Goal: Task Accomplishment & Management: Use online tool/utility

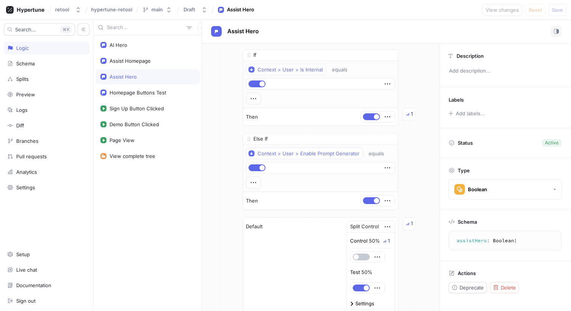
click at [310, 34] on div "Assist Hero" at bounding box center [386, 31] width 351 height 11
click at [225, 73] on div "If Context > User > Is Internal equals Then 1 Else If Context > User > Enable P…" at bounding box center [320, 192] width 237 height 298
click at [198, 25] on button "button" at bounding box center [203, 28] width 10 height 10
click at [204, 40] on p "Flag" at bounding box center [204, 43] width 10 height 8
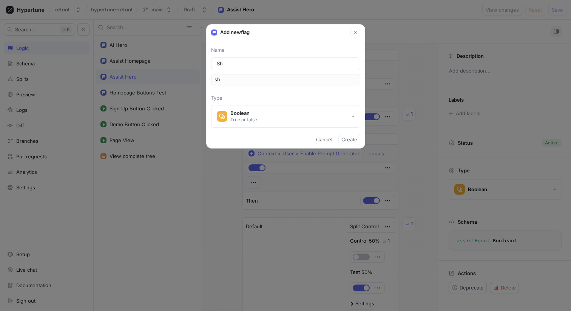
type input "Sho"
type input "sho"
type input "Show"
type input "show"
type input "Show H"
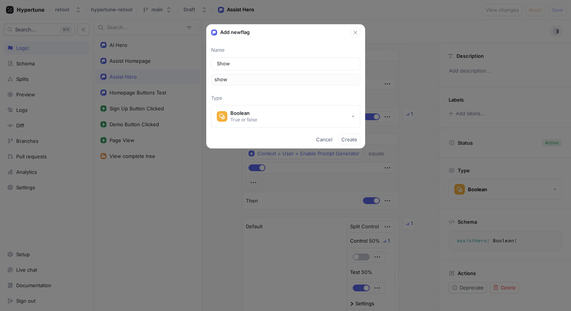
type input "showH"
type input "Show Hy"
type input "showHy"
type input "Show Hyp"
type input "showHyp"
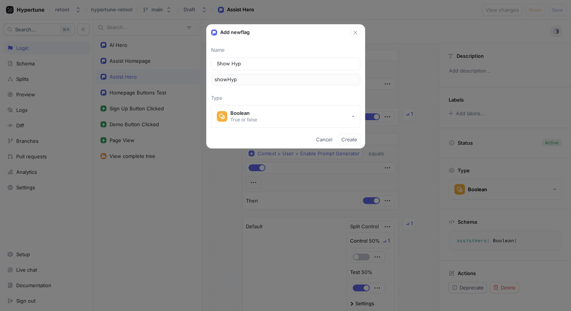
type input "Show Hype"
type input "showHype"
type input "Show Hyper"
type input "showHyper"
type input "Show Hypert"
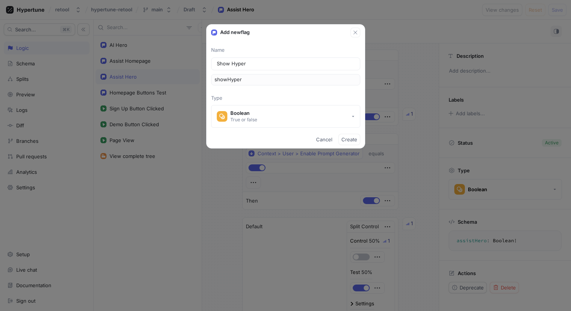
type input "showHypert"
type input "Show Hypertu"
type input "showHypertu"
type input "Show Hypertun"
type input "showHypertun"
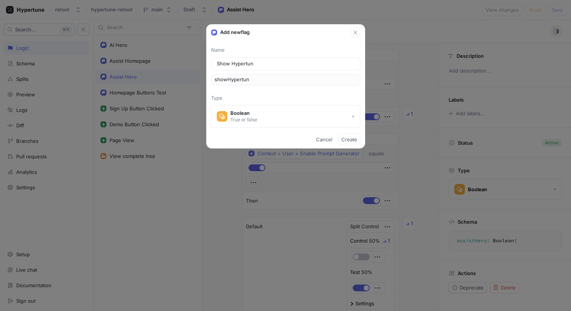
type input "Show Hypertune"
type input "showHypertune"
type input "Show Hypertune T"
type input "showHypertuneT"
type input "Show Hypertune To"
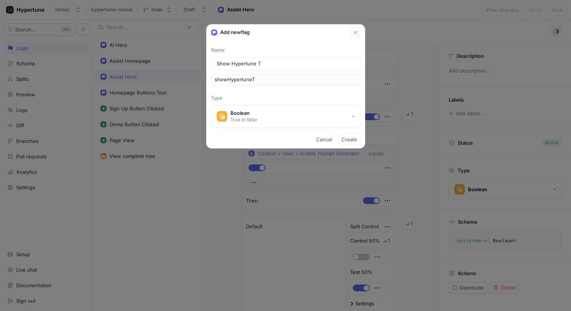
type input "showHypertuneTo"
type input "Show Hypertune Too"
type input "showHypertuneToo"
type input "Show Hypertune Tool"
type input "showHypertuneTool"
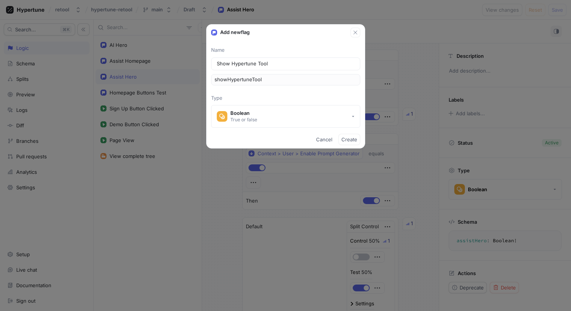
type input "Show Hypertune Toolb"
type input "showHypertuneToolb"
type input "Show Hypertune Toolba"
type input "showHypertuneToolba"
type input "Show Hypertune Toolbar"
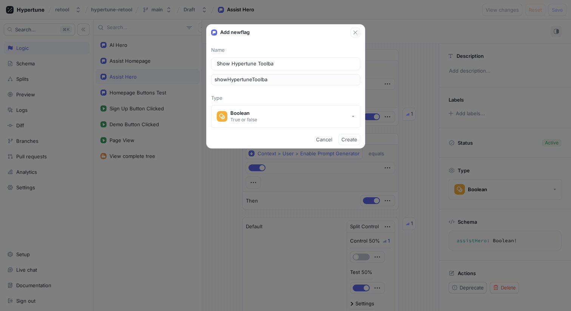
type input "showHypertuneToolbar"
type input "Show Hypertune Toolbar"
click at [349, 142] on span "Create" at bounding box center [350, 139] width 16 height 5
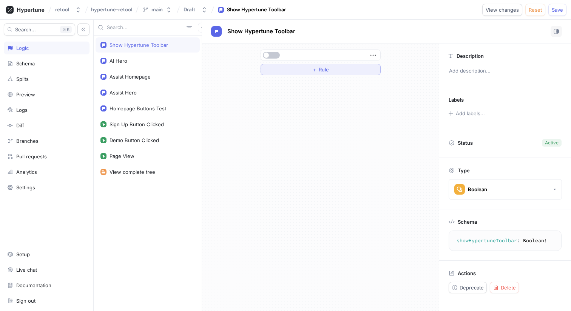
click at [311, 69] on button "＋ Rule" at bounding box center [321, 69] width 120 height 11
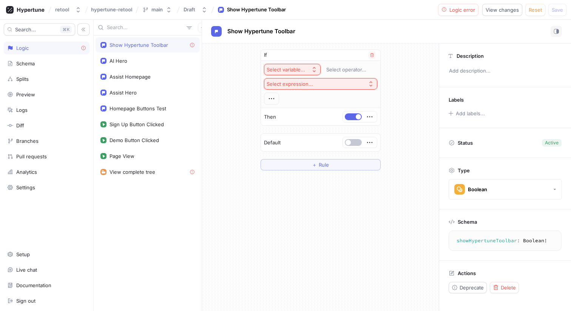
click at [300, 67] on div "Select variable..." at bounding box center [286, 70] width 39 height 6
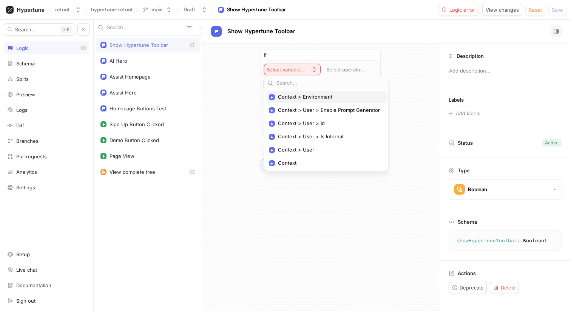
click at [302, 98] on span "Context > Environment" at bounding box center [329, 97] width 102 height 6
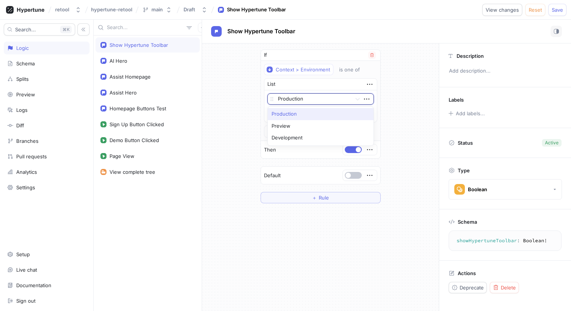
click at [307, 98] on div at bounding box center [313, 99] width 71 height 9
click at [293, 125] on div "Preview" at bounding box center [321, 126] width 106 height 12
click at [321, 112] on span "Value" at bounding box center [324, 113] width 13 height 5
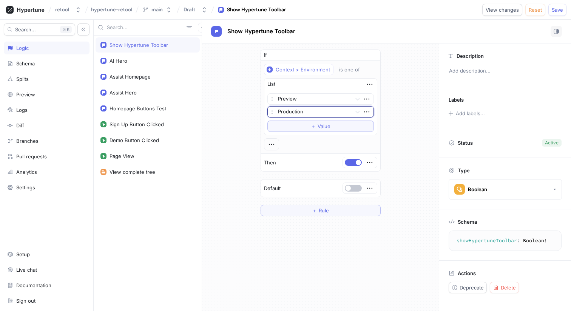
click at [301, 110] on div at bounding box center [313, 112] width 71 height 9
click at [293, 136] on div "Development" at bounding box center [321, 139] width 106 height 12
click at [311, 245] on div "If Context > Environment is one of List Preview Development To pick up a dragga…" at bounding box center [320, 177] width 237 height 268
click at [553, 8] on span "Save" at bounding box center [557, 10] width 11 height 5
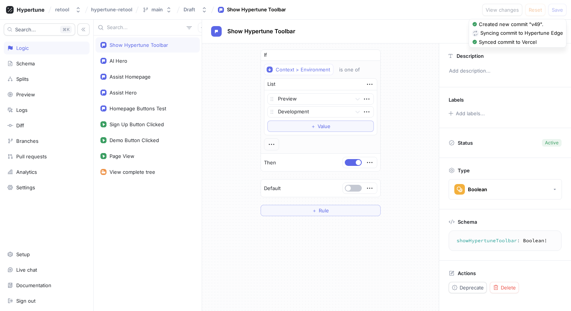
click at [250, 92] on div "If Context > Environment is one of List Preview Development To pick up a dragga…" at bounding box center [320, 132] width 237 height 179
